Goal: Check status: Check status

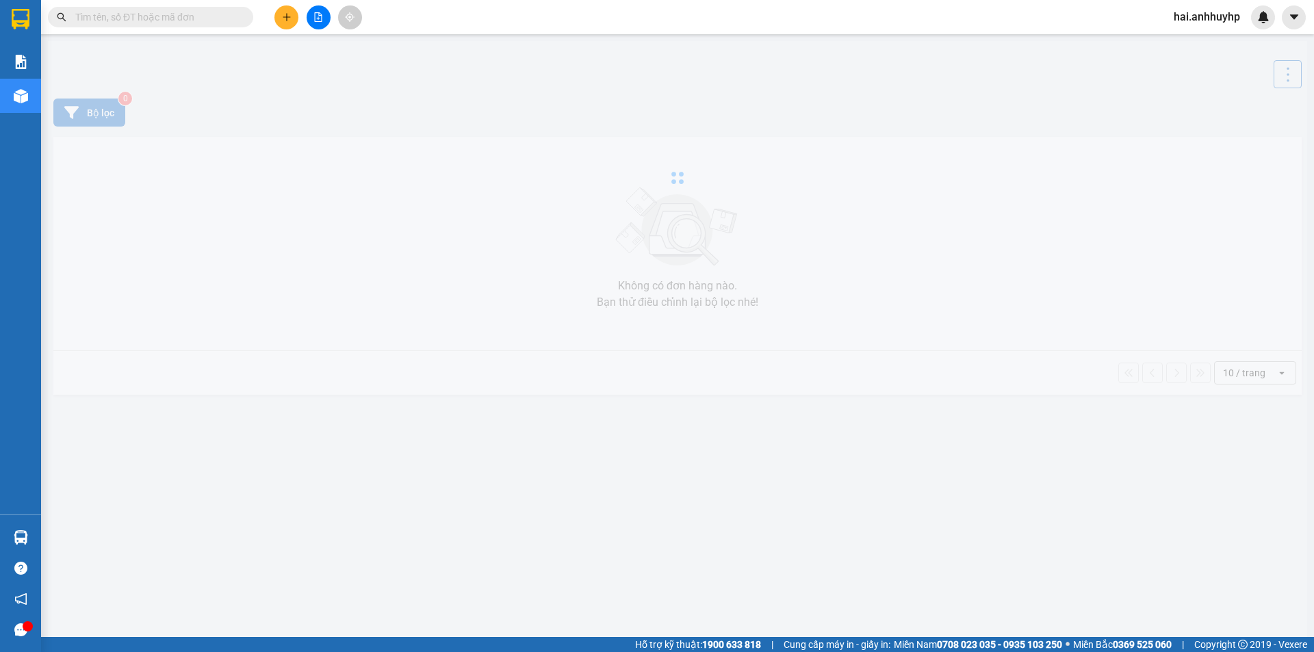
click at [215, 19] on input "text" at bounding box center [156, 17] width 162 height 15
paste input "880999"
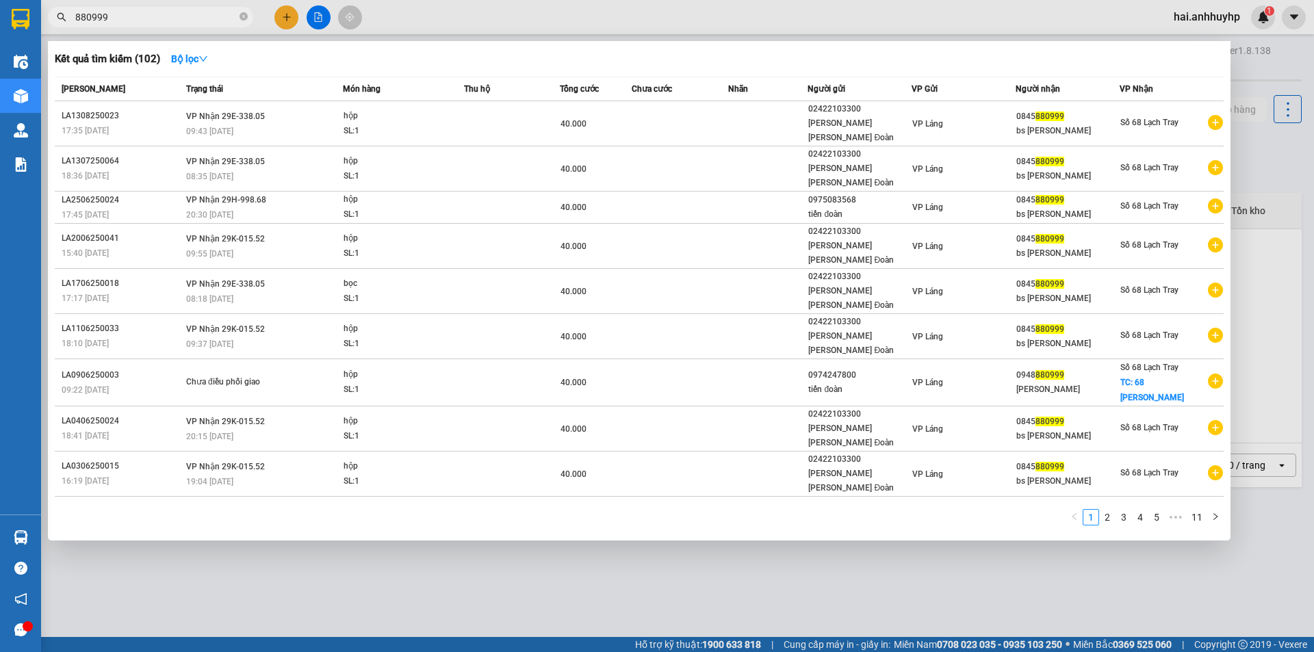
type input "880999"
click at [547, 527] on div at bounding box center [657, 326] width 1314 height 652
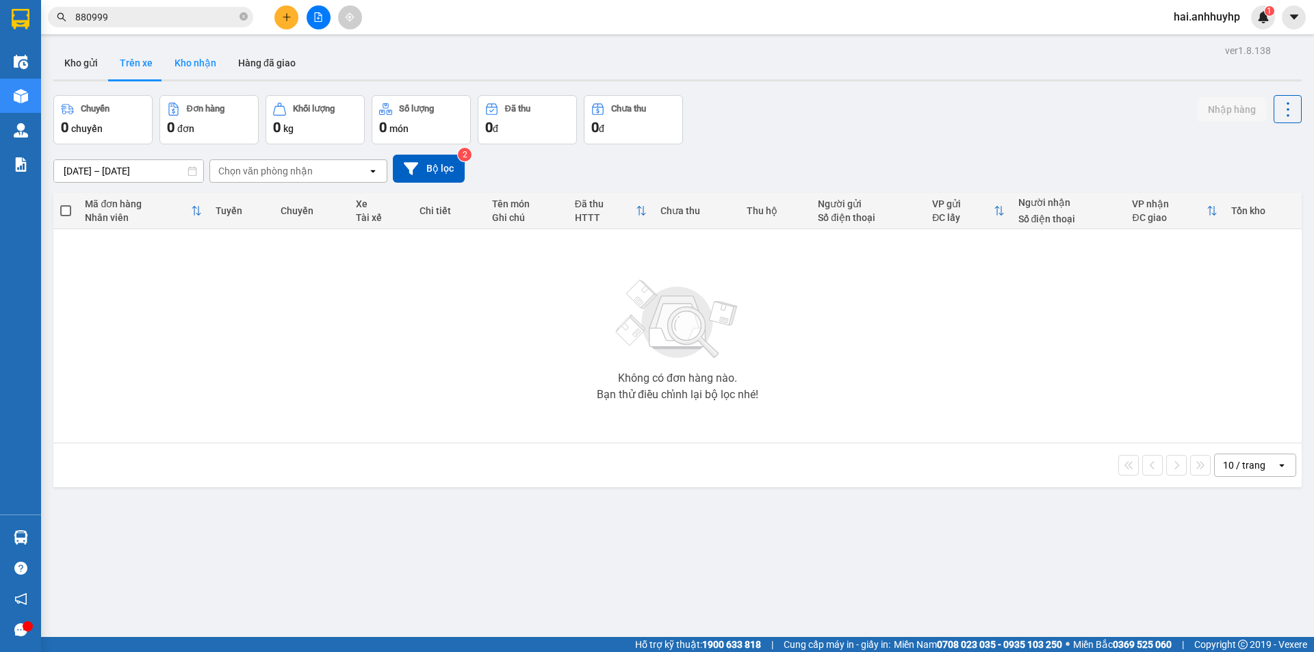
click at [196, 66] on button "Kho nhận" at bounding box center [196, 63] width 64 height 33
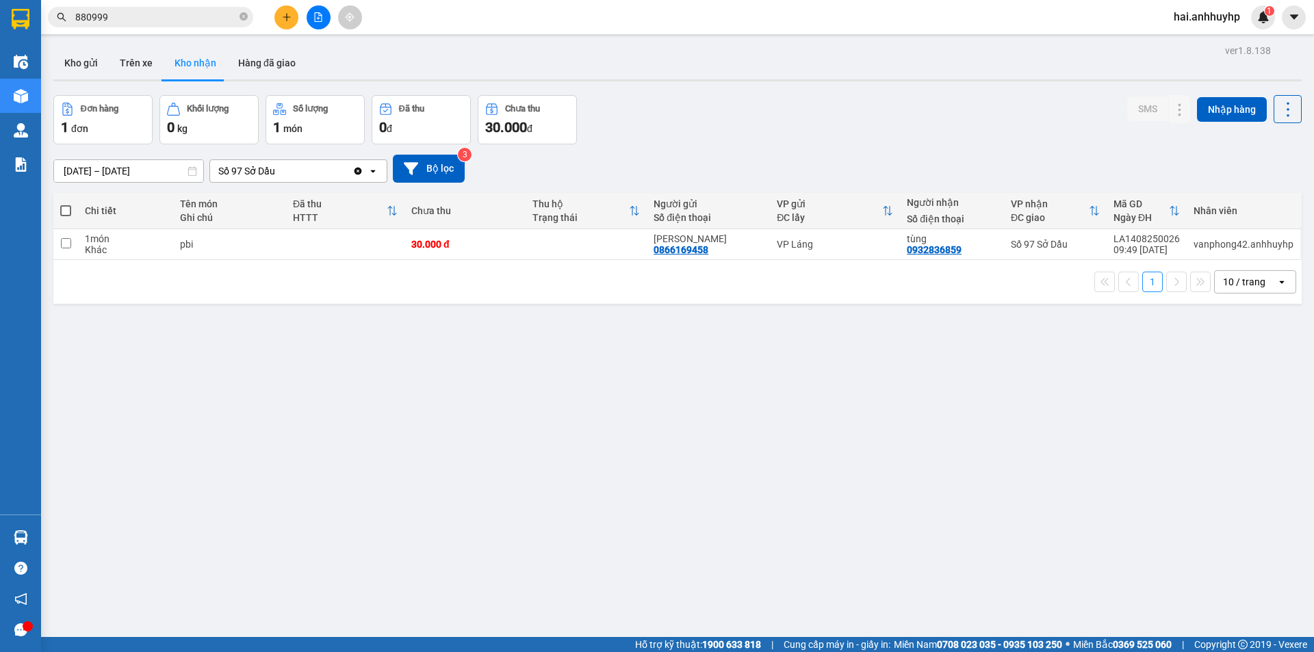
click at [358, 178] on div "Clear value open" at bounding box center [369, 171] width 34 height 22
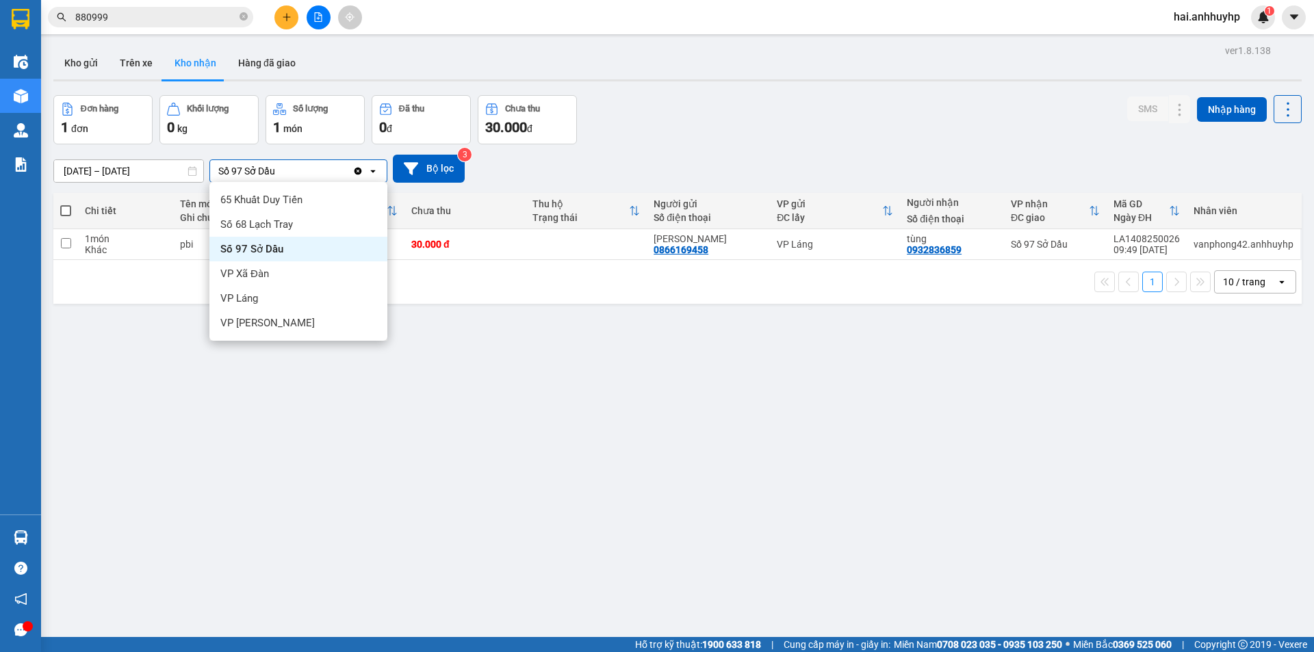
click at [357, 168] on icon "Clear value" at bounding box center [358, 171] width 8 height 8
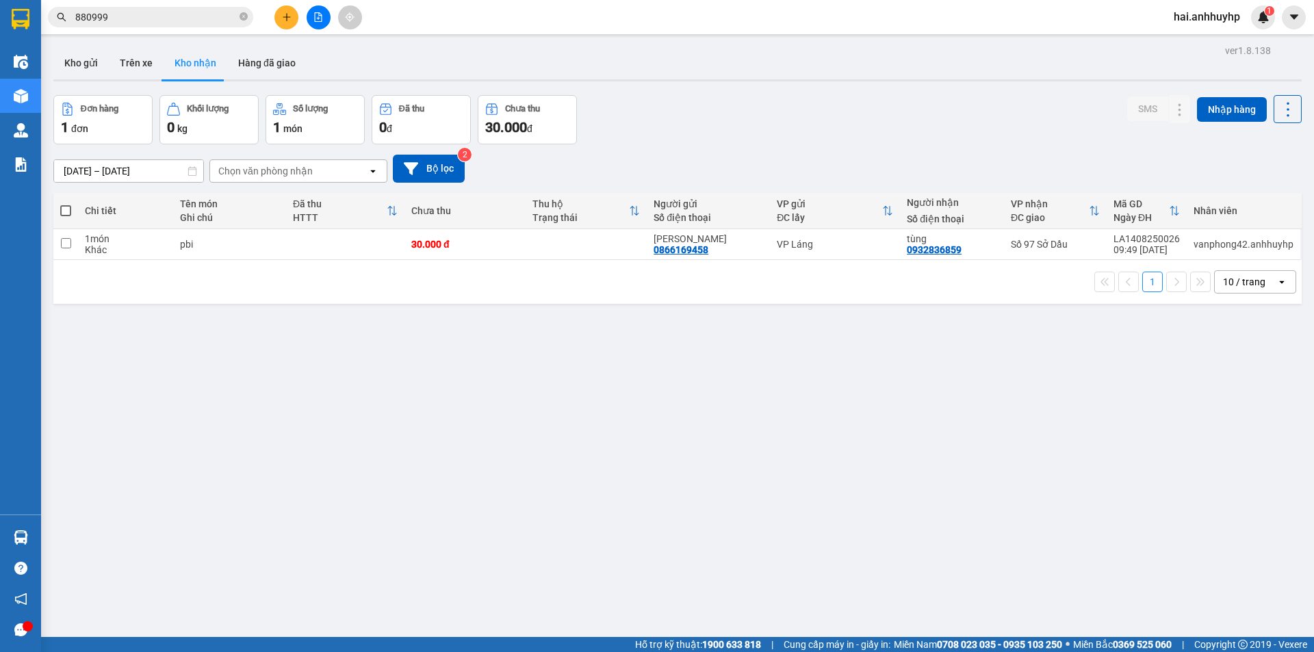
click at [357, 168] on div "Chọn văn phòng nhận" at bounding box center [288, 171] width 157 height 22
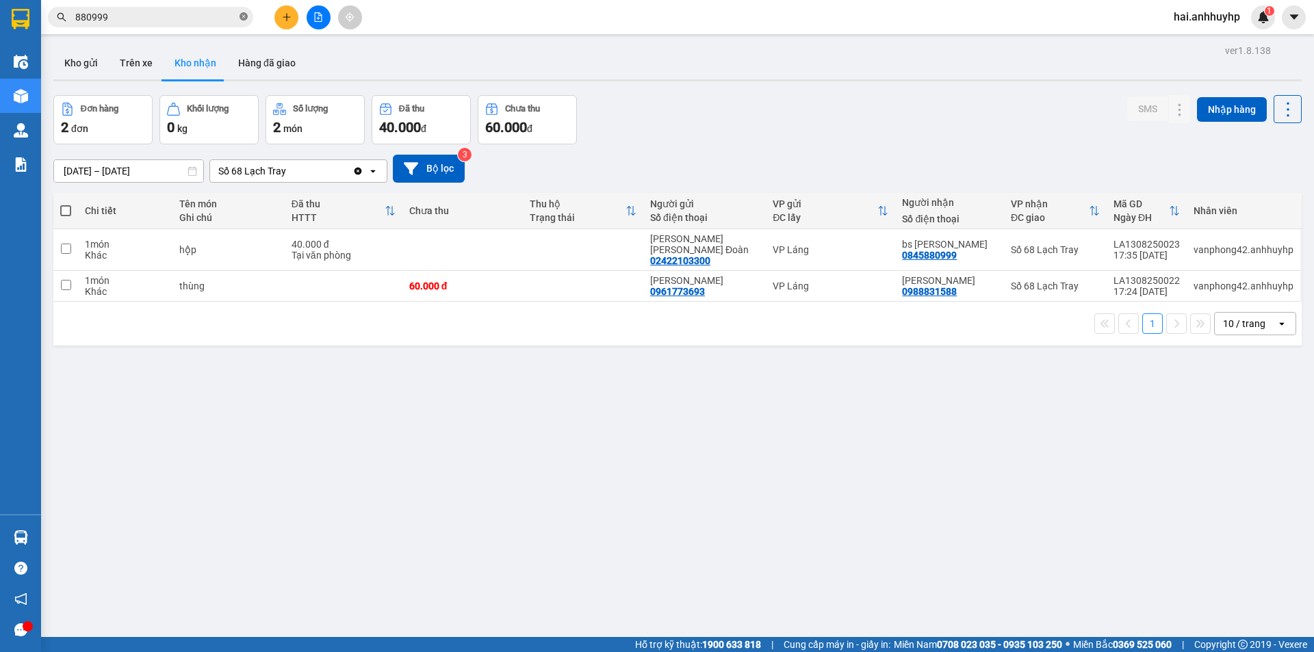
click at [244, 21] on icon "close-circle" at bounding box center [244, 16] width 8 height 8
paste input "291498"
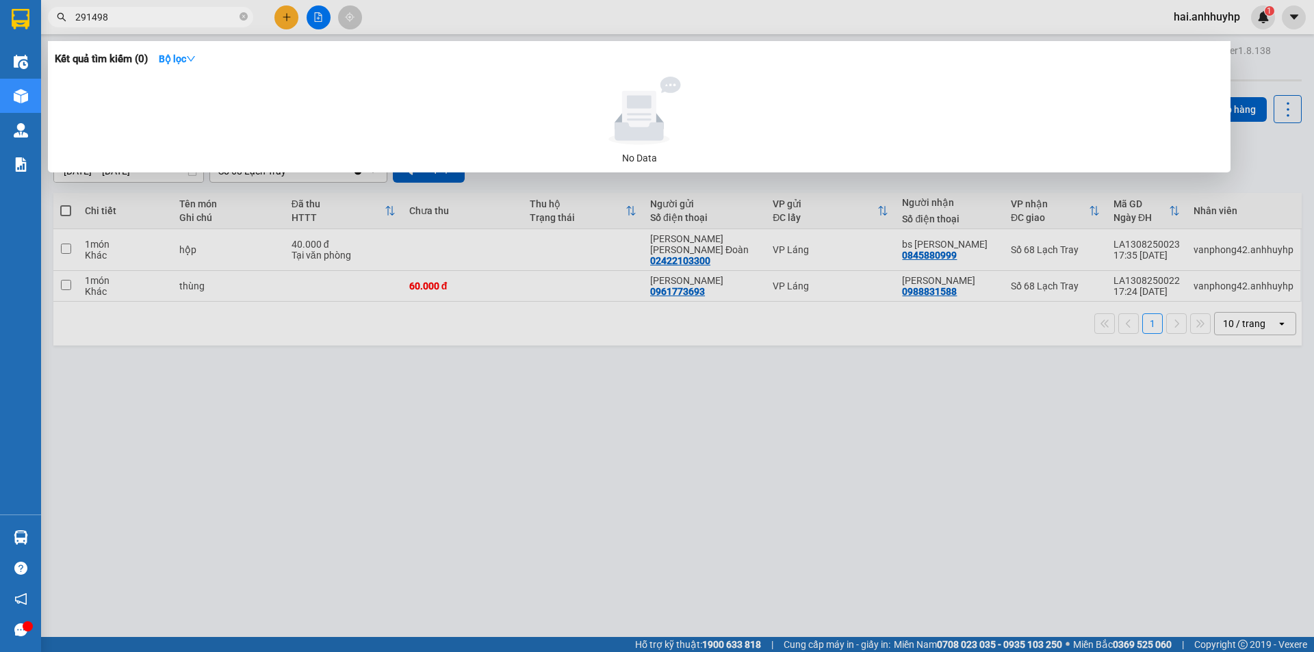
type input "291498"
